Goal: Entertainment & Leisure: Consume media (video, audio)

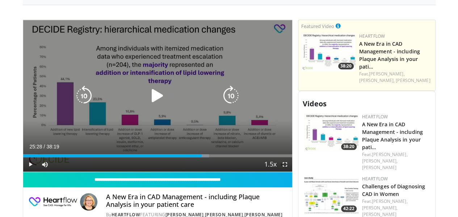
click at [149, 103] on icon "Video Player" at bounding box center [157, 95] width 20 height 20
click at [159, 100] on icon "Video Player" at bounding box center [157, 95] width 20 height 20
click at [147, 102] on icon "Video Player" at bounding box center [157, 95] width 20 height 20
click at [148, 104] on icon "Video Player" at bounding box center [157, 95] width 20 height 20
click at [147, 101] on icon "Video Player" at bounding box center [157, 95] width 20 height 20
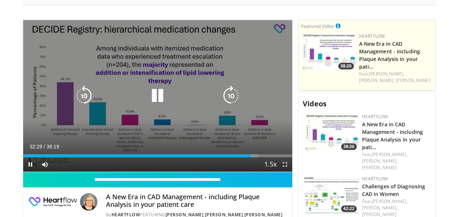
click at [156, 98] on icon "Video Player" at bounding box center [157, 95] width 20 height 20
click at [156, 105] on icon "Video Player" at bounding box center [157, 95] width 20 height 20
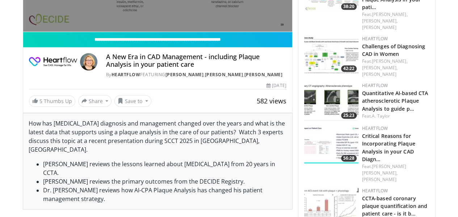
scroll to position [460, 0]
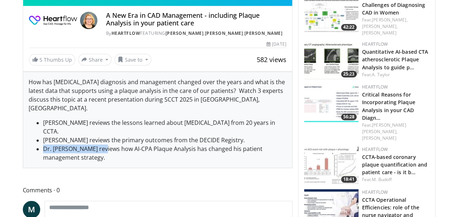
drag, startPoint x: 25, startPoint y: 152, endPoint x: 82, endPoint y: 151, distance: 56.5
click at [82, 151] on li "Dr. [PERSON_NAME] reviews how AI-CPA Plaque Analysis has changed his patient ma…" at bounding box center [165, 152] width 244 height 17
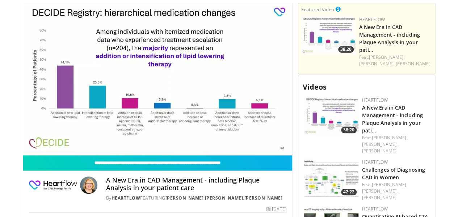
scroll to position [279, 0]
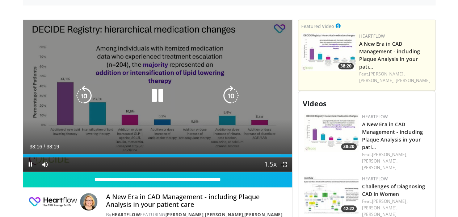
click at [154, 97] on icon "Video Player" at bounding box center [157, 95] width 20 height 20
